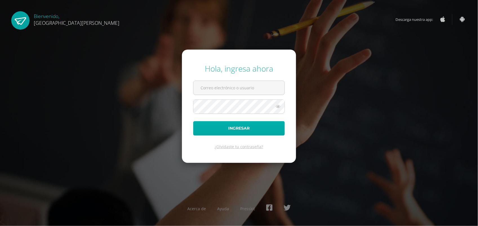
type input "favioparada@fatima.edoo"
click at [242, 127] on button "Ingresar" at bounding box center [238, 128] width 91 height 14
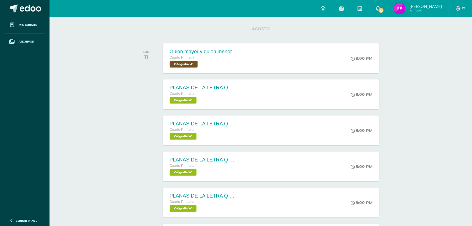
scroll to position [30, 0]
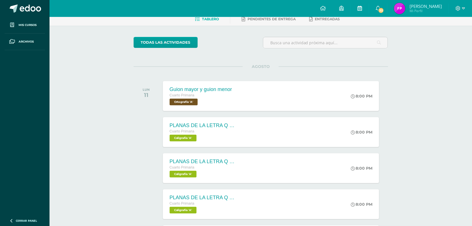
click at [361, 9] on link at bounding box center [360, 8] width 18 height 17
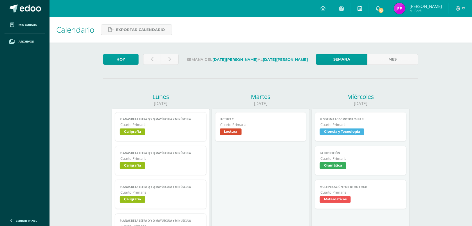
click at [369, 12] on link at bounding box center [360, 8] width 18 height 17
click at [153, 60] on icon at bounding box center [152, 59] width 2 height 5
click at [153, 59] on icon at bounding box center [152, 59] width 2 height 5
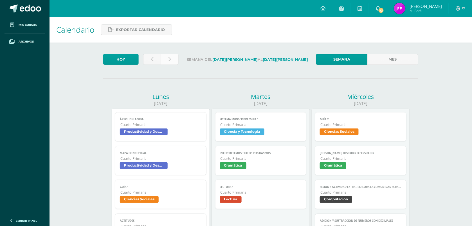
click at [173, 58] on link at bounding box center [170, 59] width 18 height 11
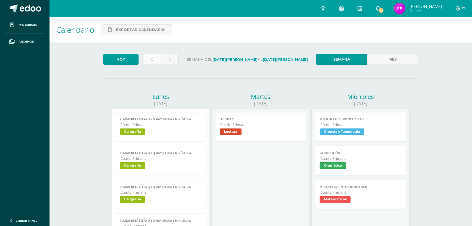
click at [154, 61] on link at bounding box center [152, 59] width 18 height 11
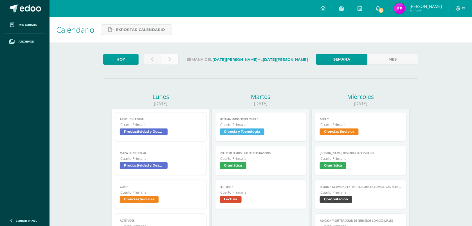
click at [174, 59] on link at bounding box center [170, 59] width 18 height 11
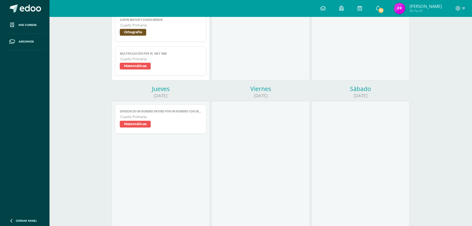
scroll to position [237, 0]
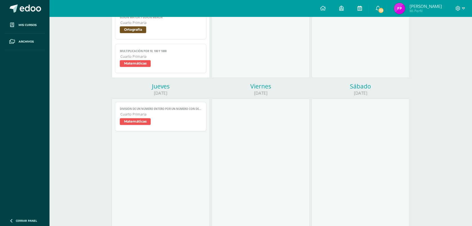
click at [369, 10] on link at bounding box center [360, 8] width 18 height 17
